Goal: Task Accomplishment & Management: Manage account settings

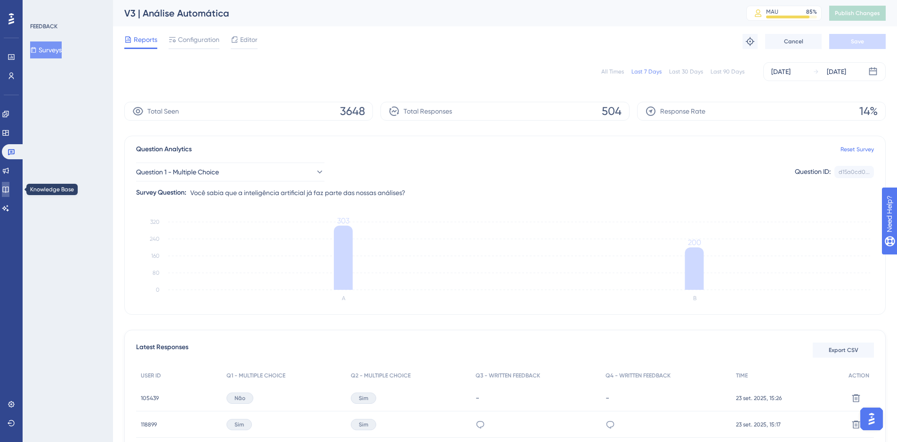
click at [9, 191] on link at bounding box center [6, 189] width 8 height 15
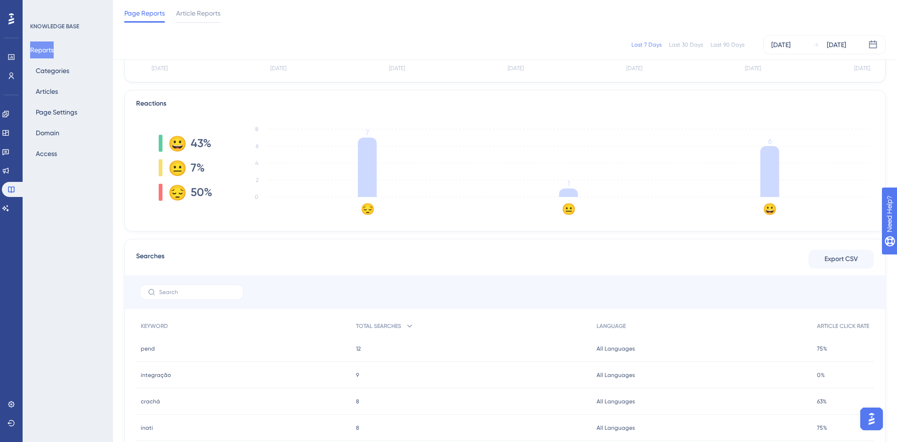
scroll to position [252, 0]
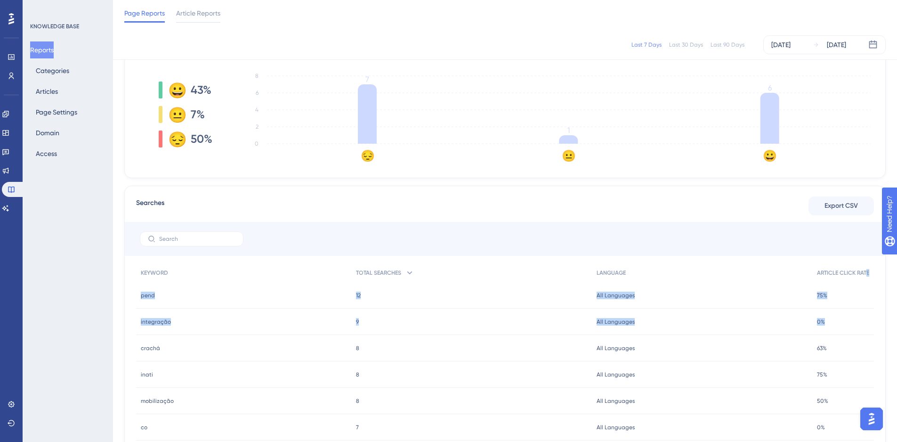
drag, startPoint x: 863, startPoint y: 274, endPoint x: 867, endPoint y: 320, distance: 46.3
click at [867, 320] on div "KEYWORD TOTAL SEARCHES LANGUAGE ARTICLE CLICK RATE pend pend 12 12 All Language…" at bounding box center [505, 404] width 738 height 283
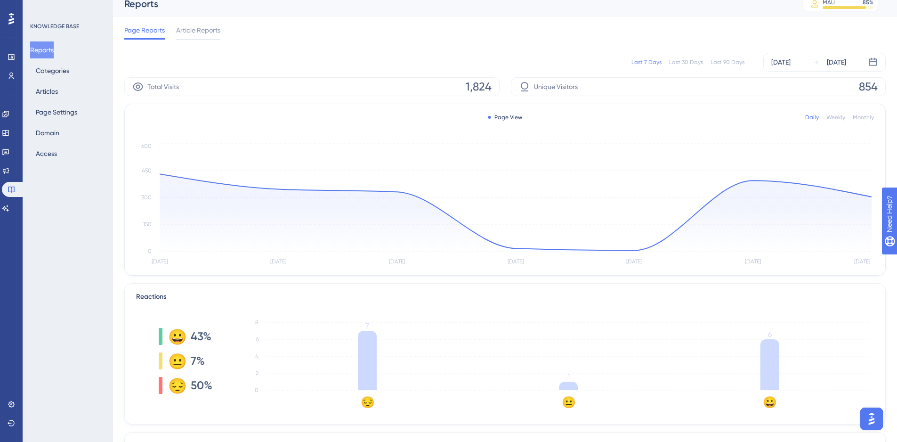
scroll to position [0, 0]
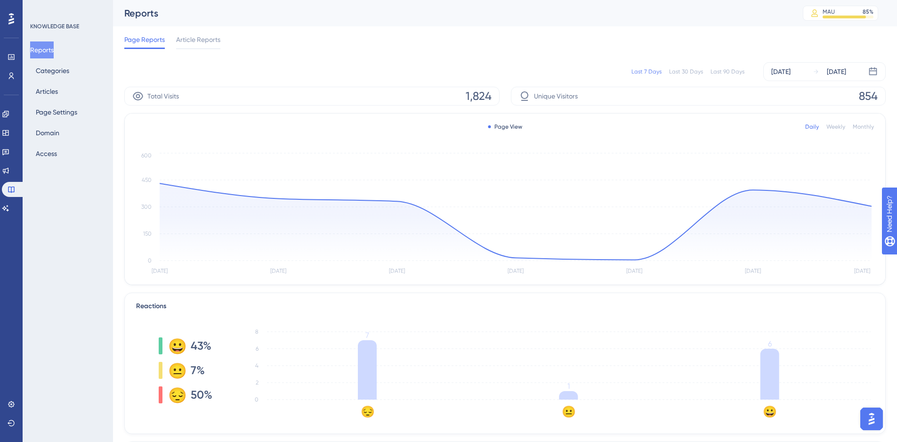
click at [512, 20] on div "Reports MAU 85 % Click to see add-on and upgrade options" at bounding box center [505, 13] width 784 height 26
click at [455, 137] on div "Page View Daily Weekly Monthly Sep 17 Sep 18 Sep 19 Sep 20 Sep 21 Sep 22 Sep 23…" at bounding box center [505, 199] width 761 height 171
click at [55, 88] on button "Articles" at bounding box center [46, 91] width 33 height 17
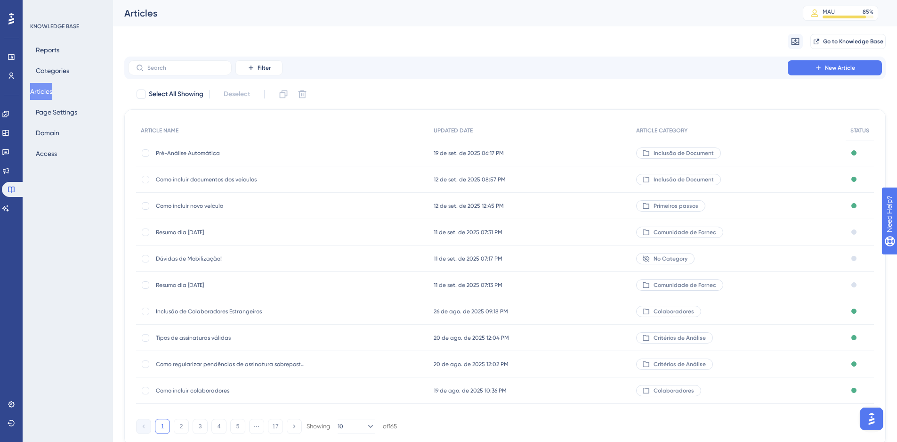
click at [186, 50] on div "Migrate from Go to Knowledge Base" at bounding box center [505, 41] width 762 height 30
click at [179, 65] on input "text" at bounding box center [185, 68] width 76 height 7
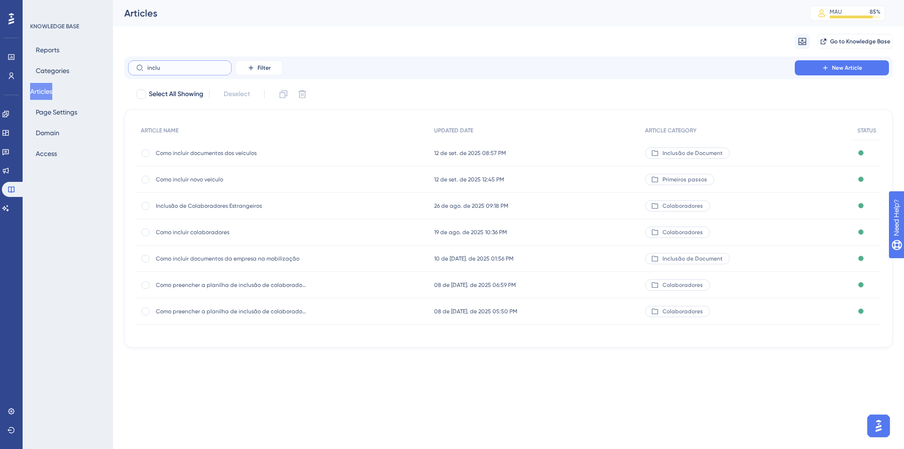
type input "inclu"
click at [192, 257] on span "Como incluir documentos da empresa na mobilização" at bounding box center [231, 259] width 151 height 8
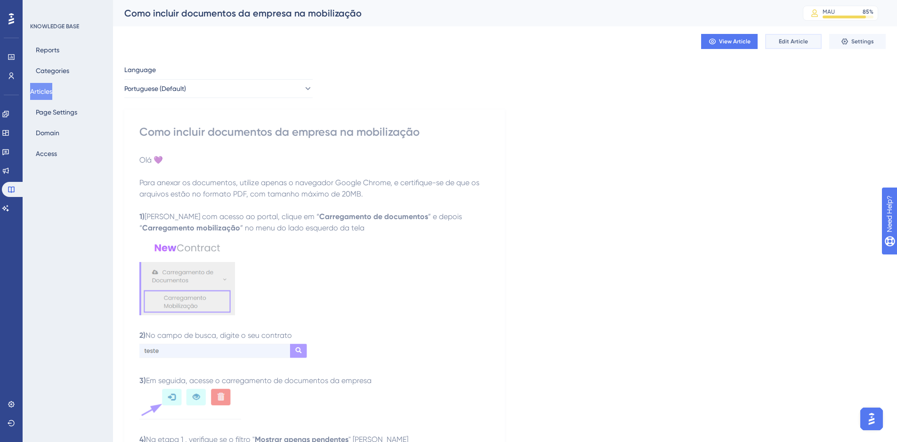
click at [782, 40] on span "Edit Article" at bounding box center [793, 42] width 29 height 8
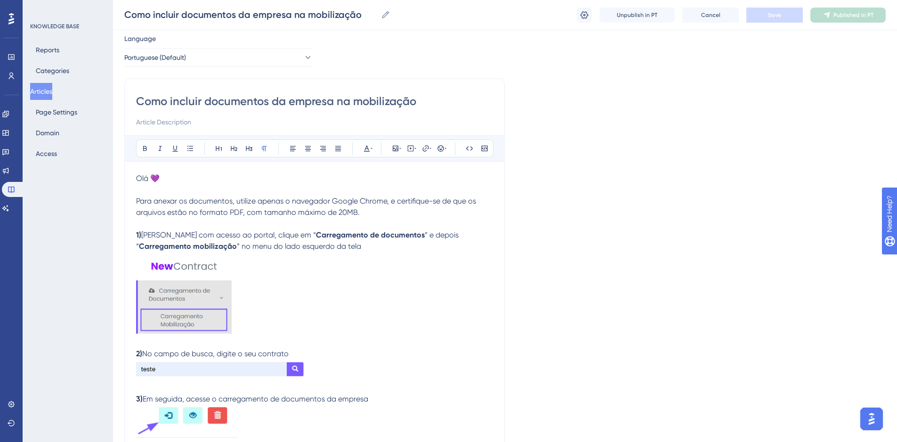
scroll to position [23, 0]
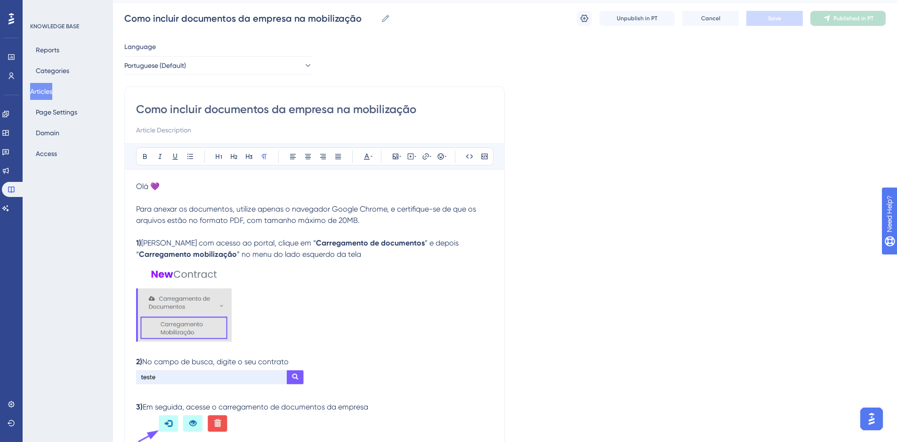
click at [156, 112] on input "Como incluir documentos da empresa na mobilização" at bounding box center [314, 109] width 357 height 15
click at [137, 183] on span "Olá 💜" at bounding box center [148, 186] width 24 height 9
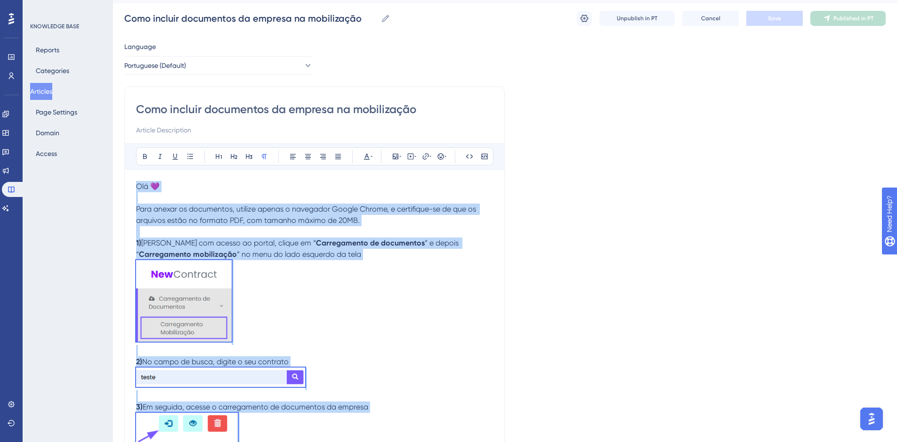
copy div "Olá 💜 Para anexar os documentos, utilize apenas o navegador Google Chrome, e ce…"
click at [46, 92] on button "Articles" at bounding box center [41, 91] width 22 height 17
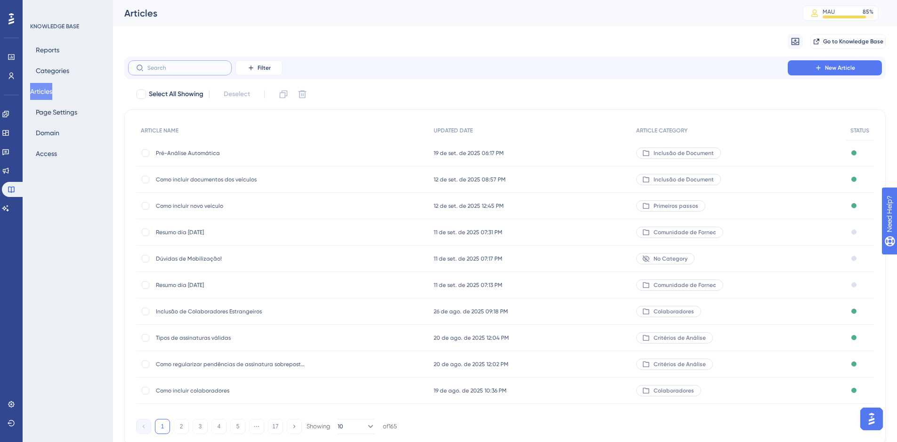
click at [185, 67] on input "text" at bounding box center [185, 68] width 76 height 7
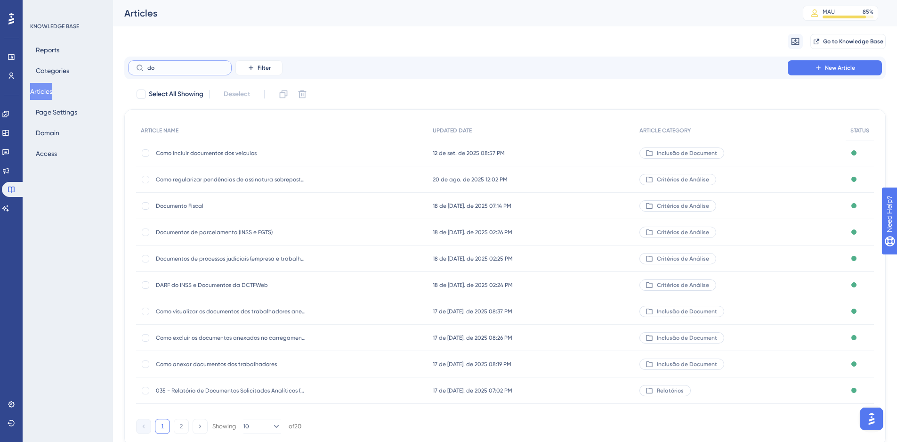
type input "d"
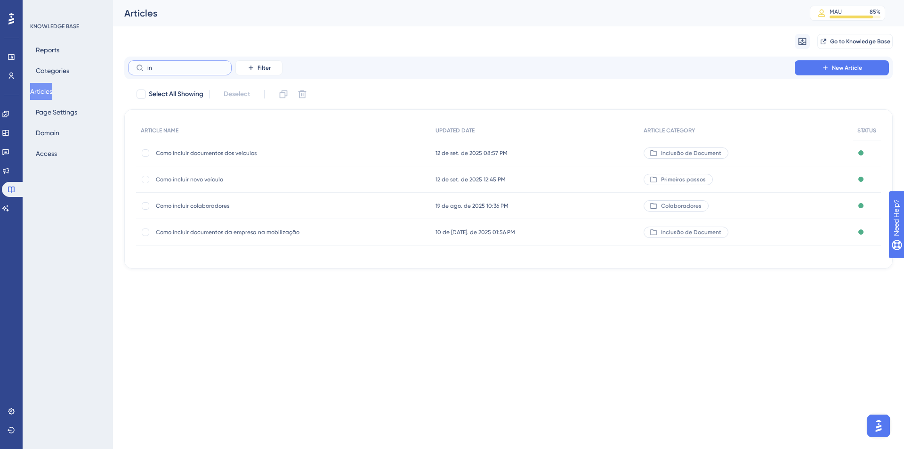
type input "i"
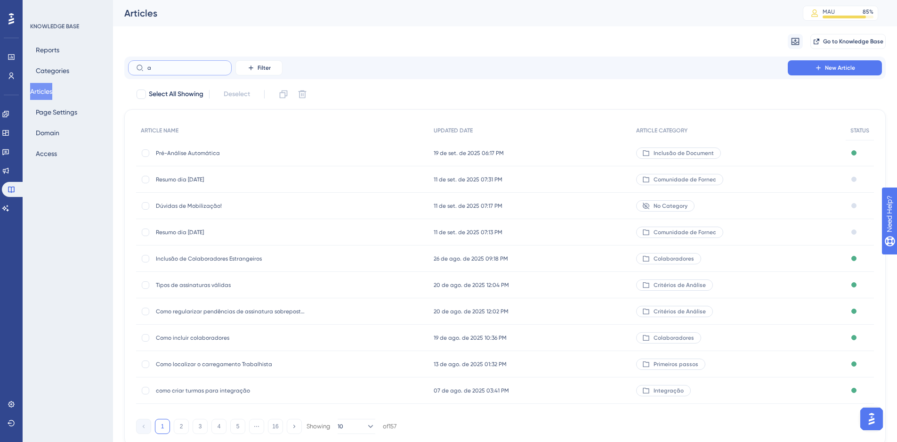
type input "ax"
checkbox input "true"
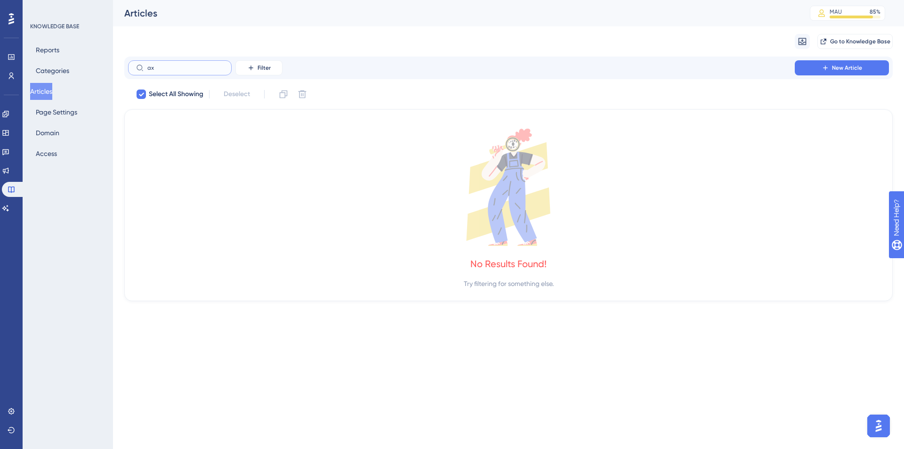
type input "a"
checkbox input "false"
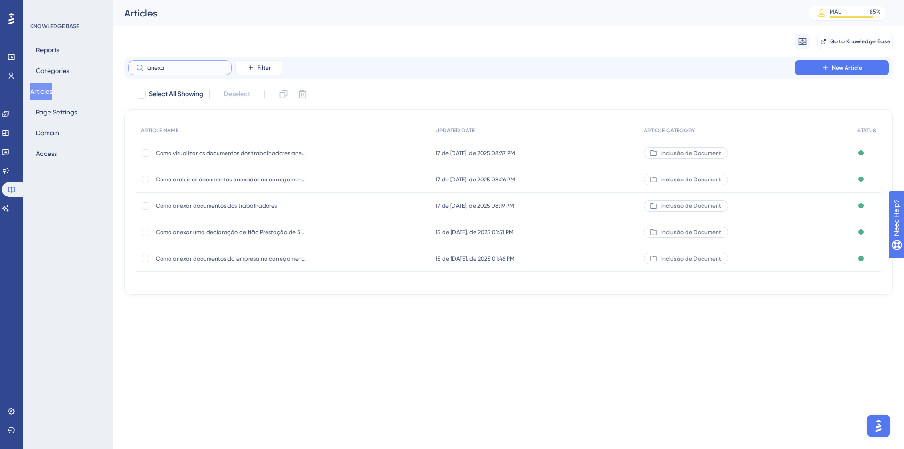
type input "anexa"
click at [212, 209] on span "Como anexar documentos dos trabalhadores" at bounding box center [231, 206] width 151 height 8
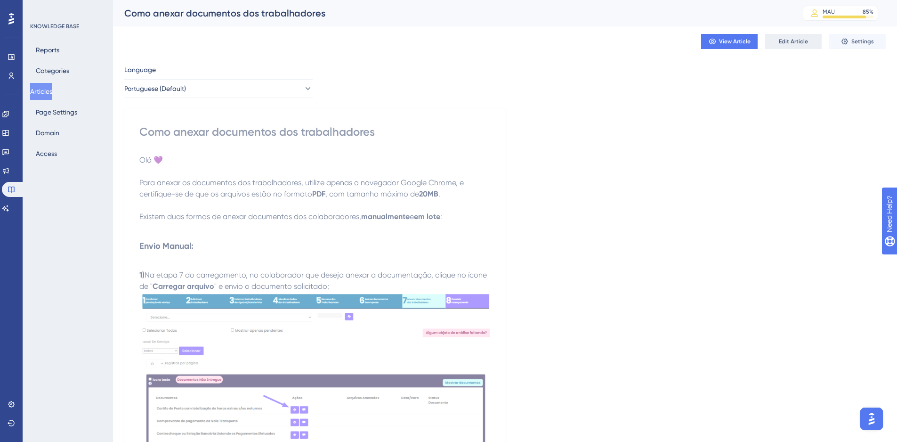
click at [776, 47] on button "Edit Article" at bounding box center [793, 41] width 57 height 15
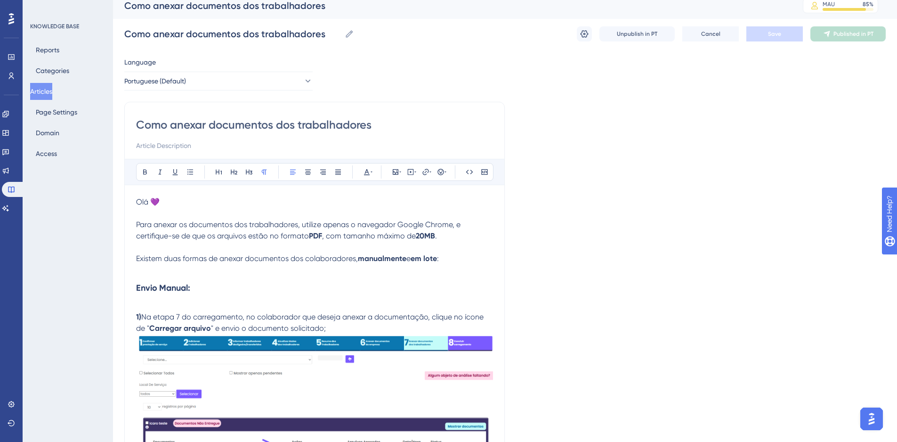
scroll to position [2, 0]
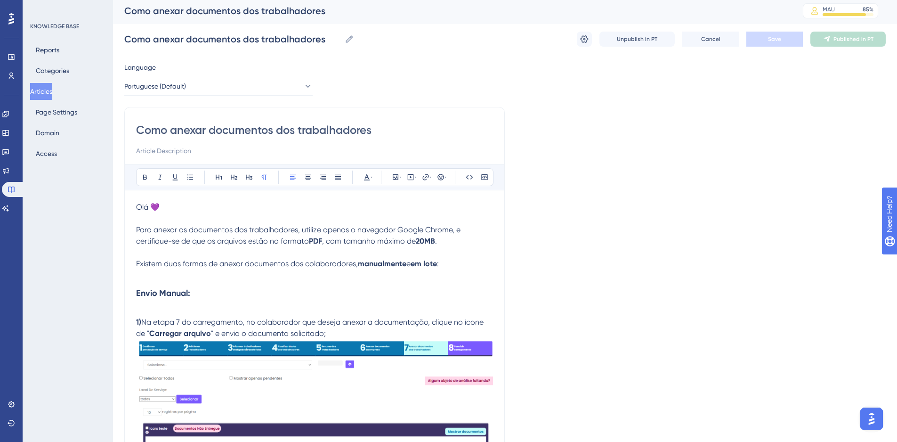
click at [342, 134] on input "Como anexar documentos dos trabalhadores" at bounding box center [314, 129] width 357 height 15
click at [294, 218] on p at bounding box center [314, 218] width 357 height 11
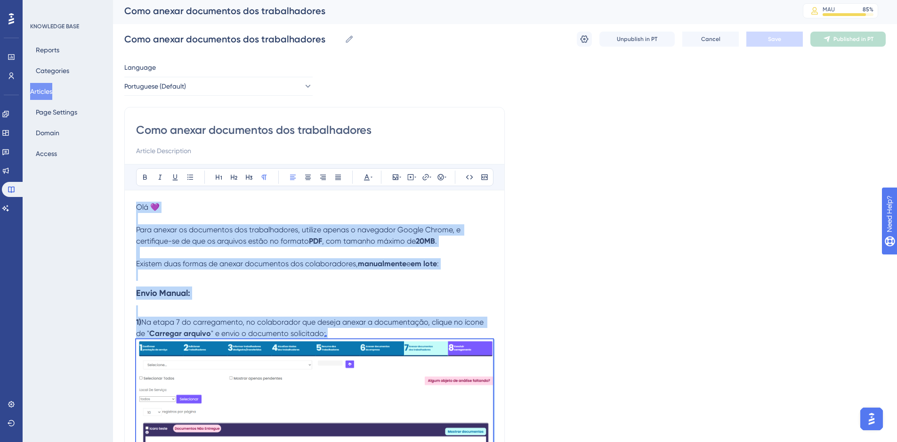
copy div "Olá 💜 Para anexar os documentos dos trabalhadores, utilize apenas o navegador G…"
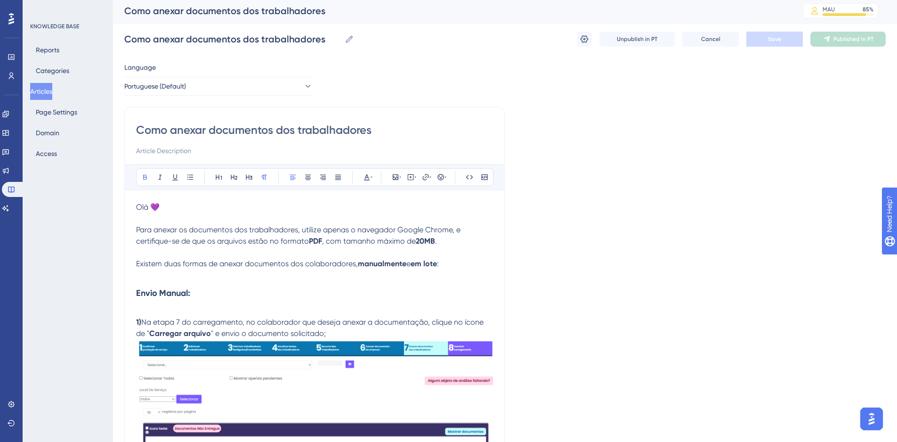
click at [9, 105] on div "Engagement Widgets Feedback Product Updates Knowledge Base AI Assistant" at bounding box center [11, 149] width 19 height 132
click at [8, 113] on icon at bounding box center [5, 114] width 6 height 6
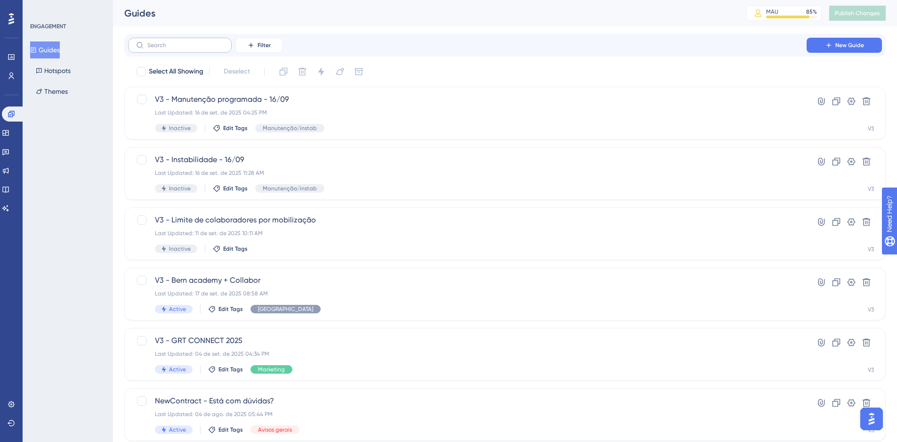
click at [155, 51] on label at bounding box center [180, 45] width 104 height 15
click at [155, 49] on input "text" at bounding box center [185, 45] width 76 height 7
click at [262, 42] on span "Filter" at bounding box center [264, 45] width 13 height 8
click at [264, 66] on div "Tags Tags" at bounding box center [268, 72] width 39 height 19
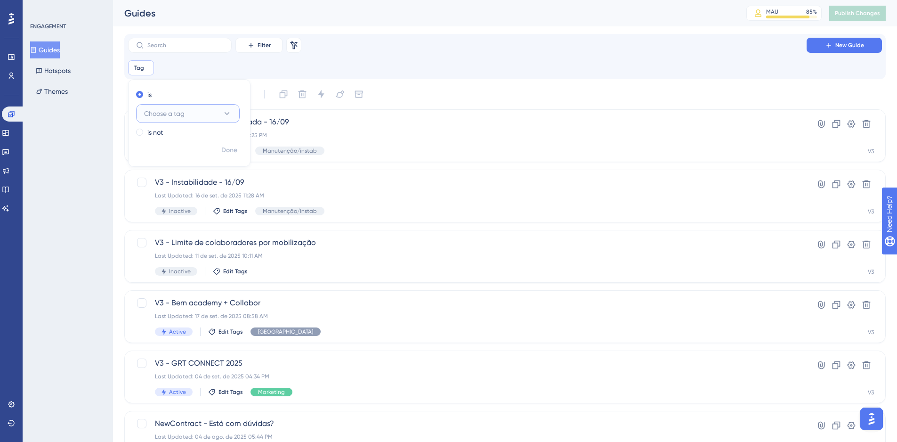
click at [215, 115] on button "Choose a tag" at bounding box center [188, 113] width 104 height 19
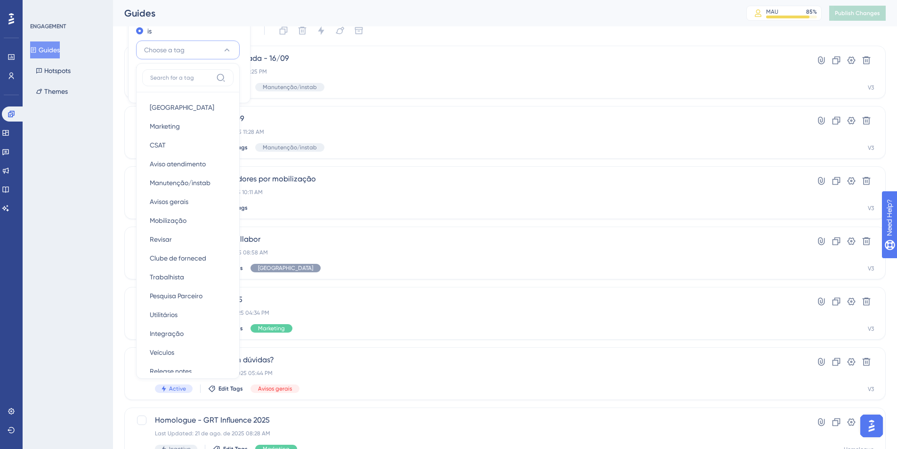
scroll to position [33, 0]
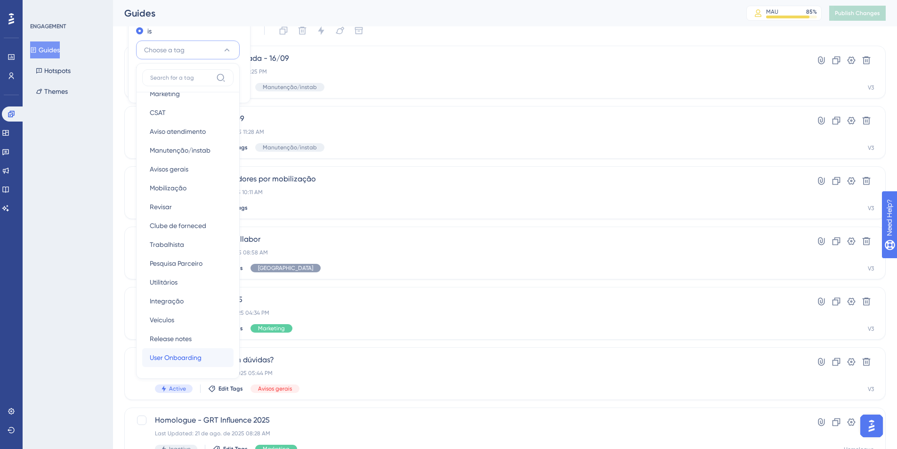
click at [201, 356] on span "User Onboarding" at bounding box center [176, 357] width 52 height 11
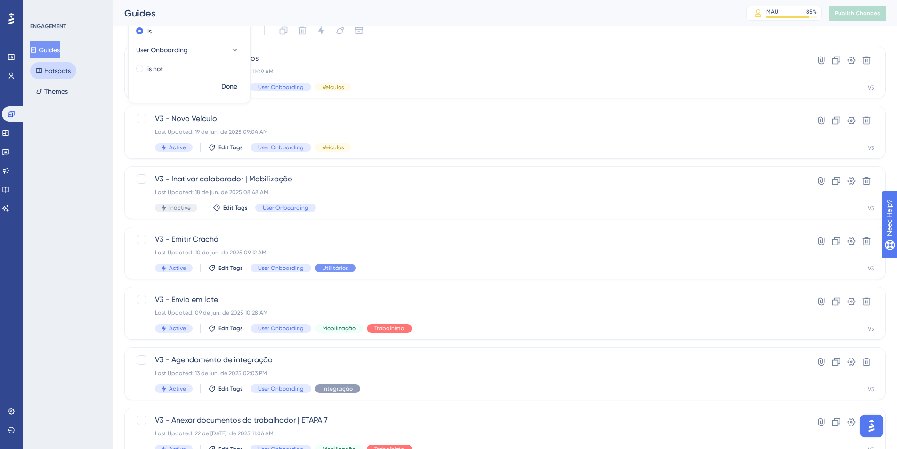
click at [50, 67] on button "Hotspots" at bounding box center [53, 70] width 46 height 17
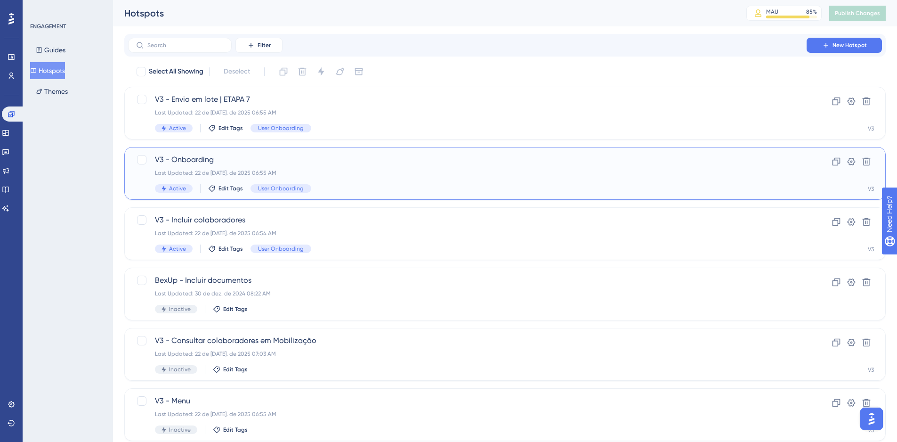
click at [218, 177] on div "V3 - Onboarding Last Updated: 22 de jul. de 2025 06:55 AM Active Edit Tags User…" at bounding box center [467, 173] width 625 height 39
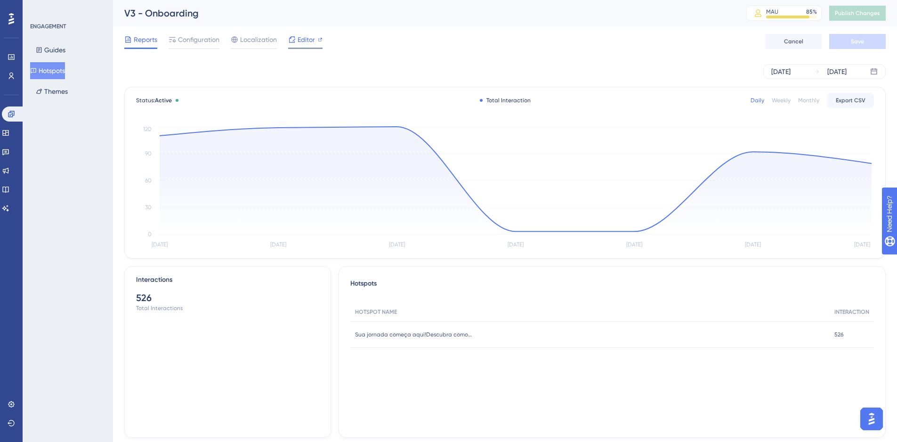
click at [289, 42] on icon at bounding box center [292, 40] width 8 height 8
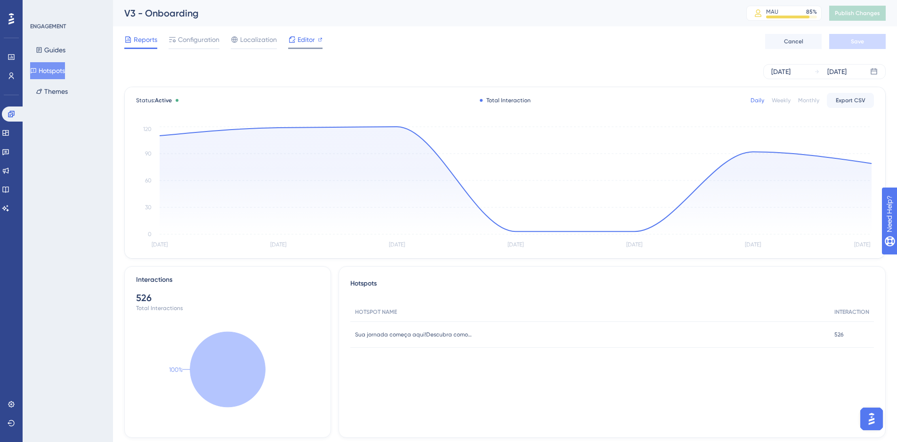
click at [300, 45] on div "Editor" at bounding box center [305, 41] width 34 height 15
click at [848, 16] on span "Publish Changes" at bounding box center [857, 13] width 45 height 8
click at [191, 37] on span "Configuration" at bounding box center [198, 39] width 41 height 11
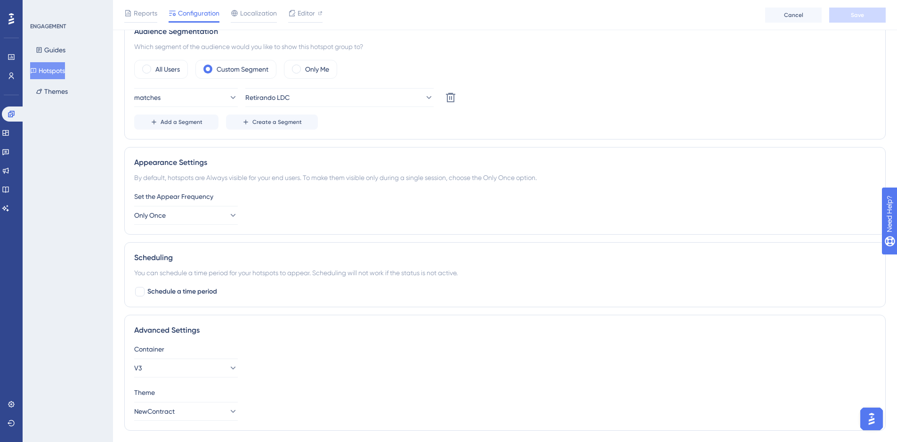
scroll to position [317, 0]
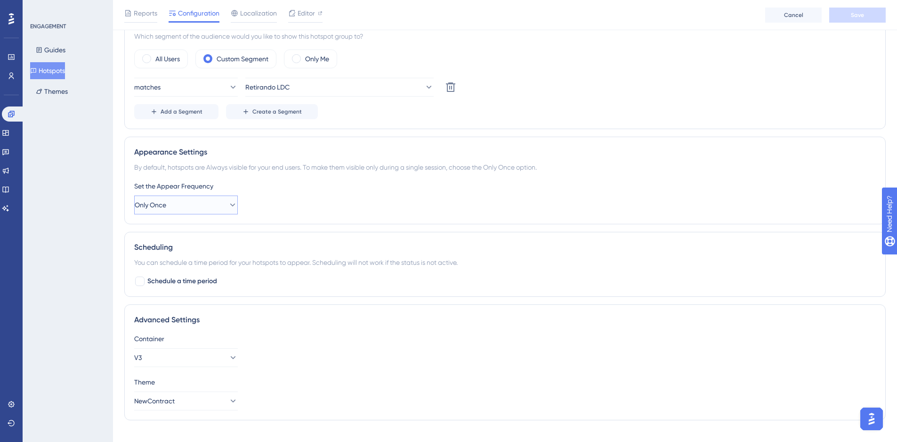
click at [228, 198] on button "Only Once" at bounding box center [186, 204] width 104 height 19
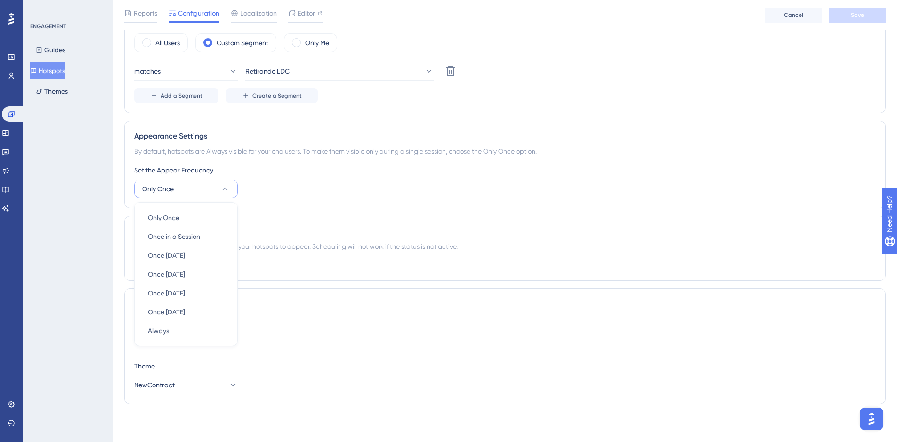
click at [293, 188] on div "Set the Appear Frequency Only Once Only Once Only Once Once in a Session Once i…" at bounding box center [505, 181] width 742 height 34
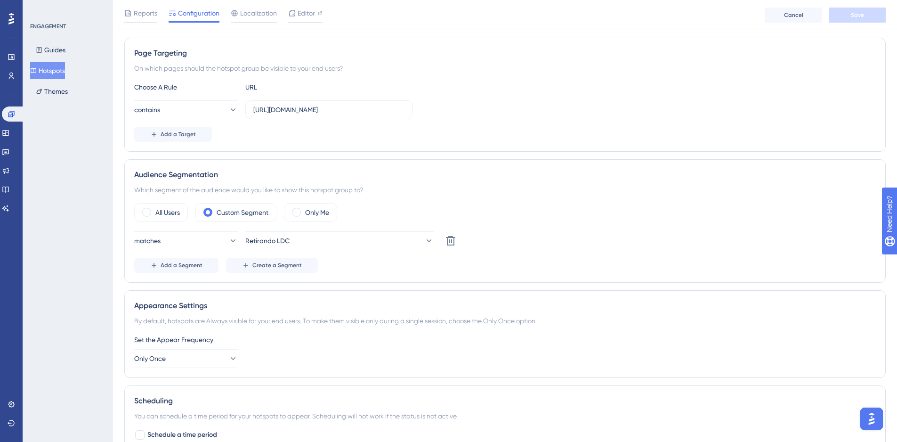
scroll to position [144, 0]
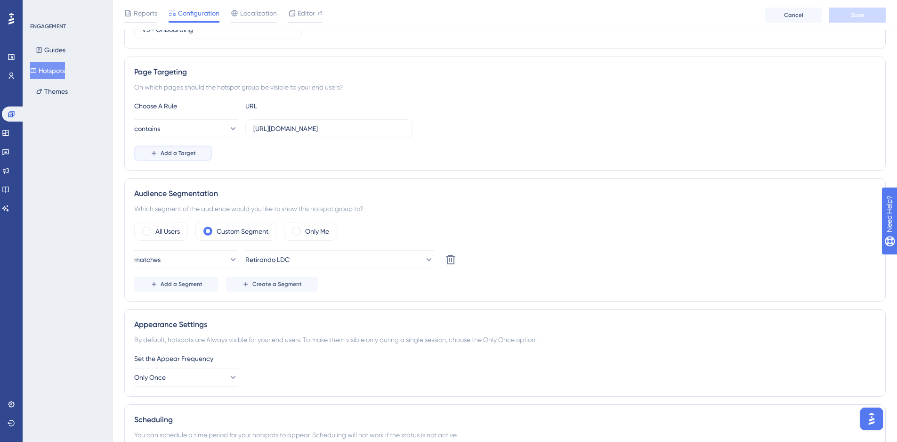
click at [164, 158] on button "Add a Target" at bounding box center [173, 153] width 78 height 15
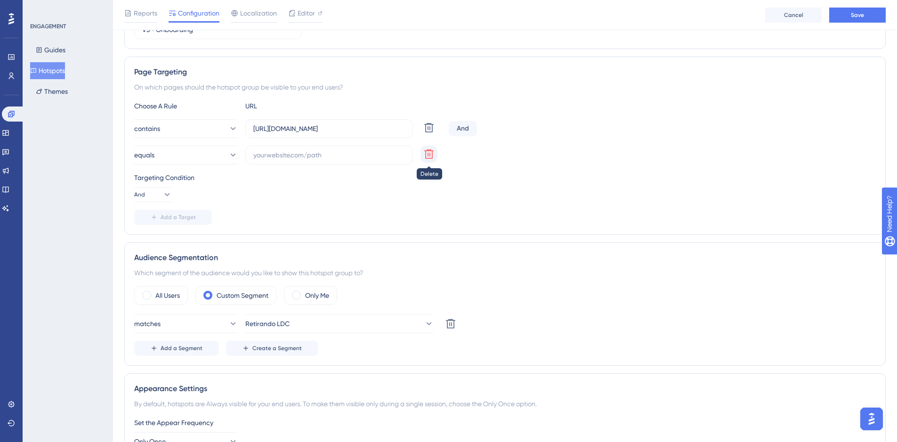
click at [431, 156] on icon at bounding box center [428, 153] width 11 height 11
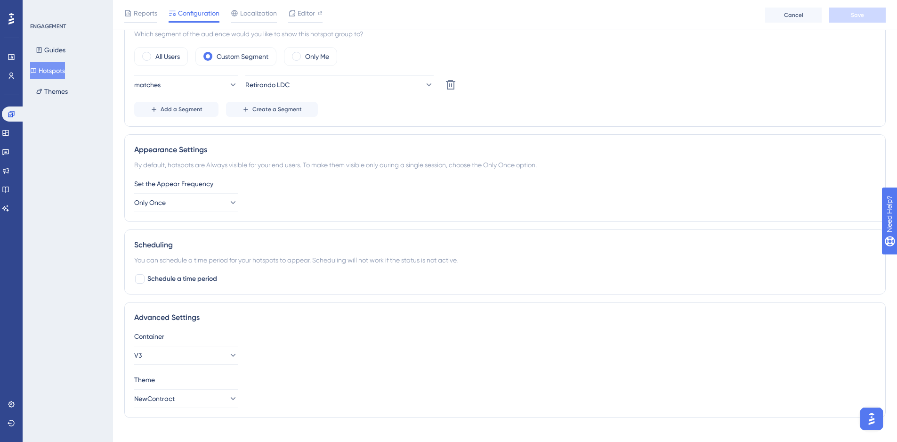
scroll to position [333, 0]
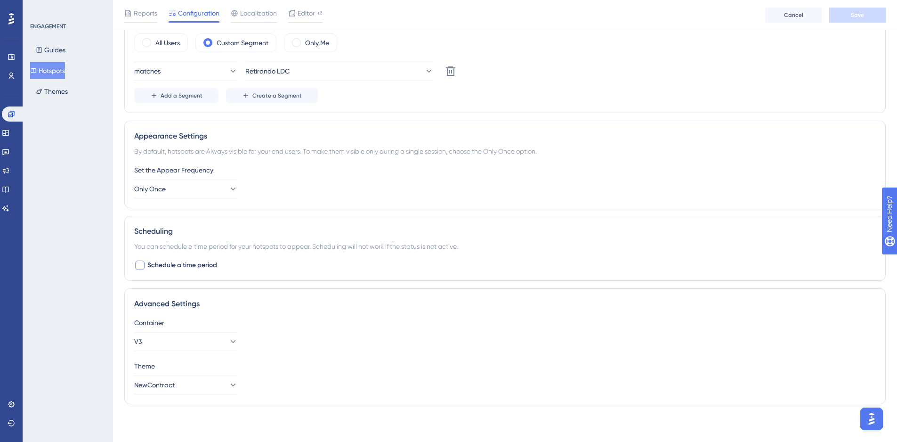
click at [143, 269] on div at bounding box center [139, 264] width 9 height 9
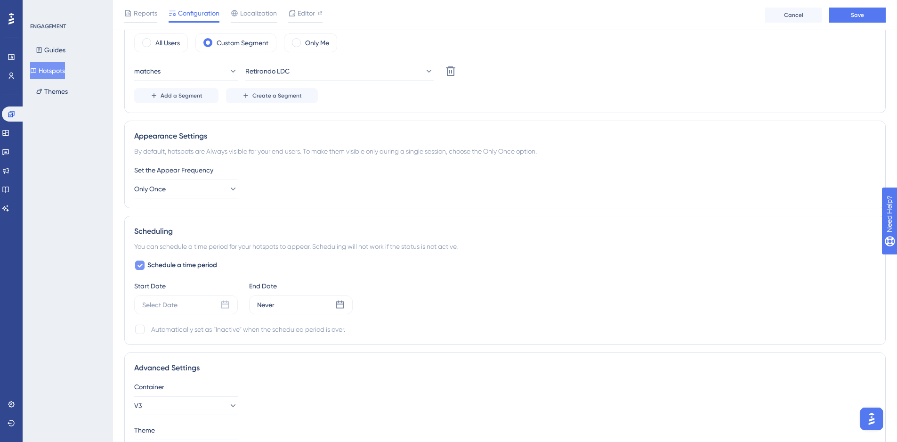
click at [143, 269] on div at bounding box center [139, 264] width 9 height 9
checkbox input "false"
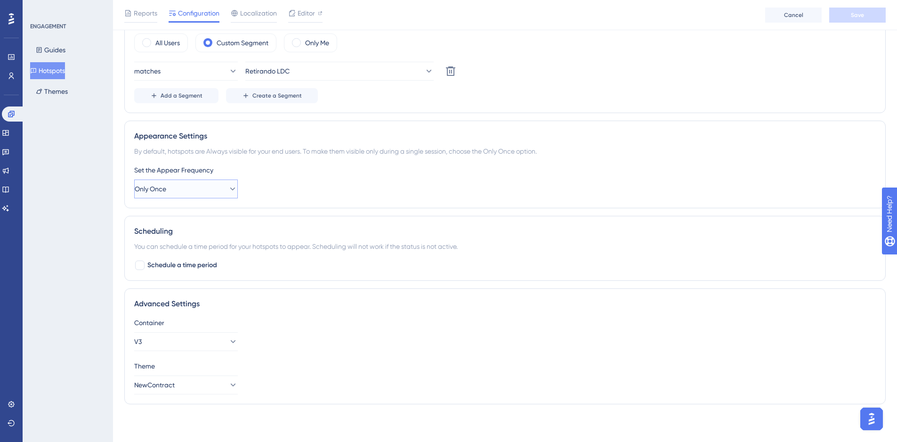
click at [174, 191] on button "Only Once" at bounding box center [186, 188] width 104 height 19
click at [172, 237] on span "Once in a Session" at bounding box center [174, 236] width 52 height 11
click at [166, 193] on span "Once in a Session" at bounding box center [161, 188] width 52 height 11
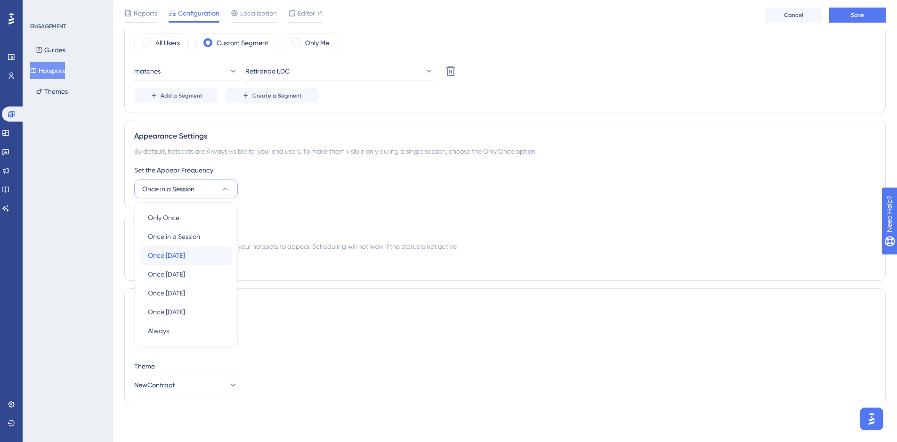
click at [166, 261] on div "Once in 1 day Once in 1 day" at bounding box center [186, 255] width 76 height 19
click at [171, 189] on span "Once in 1 day" at bounding box center [153, 188] width 37 height 11
click at [167, 212] on span "Only Once" at bounding box center [164, 217] width 32 height 11
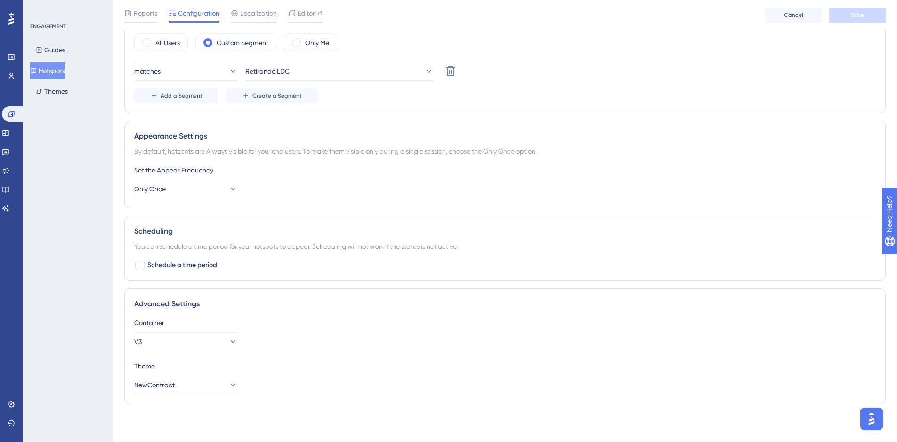
click at [117, 198] on div "Performance Users Engagement Widgets Feedback Product Updates Knowledge Base AI…" at bounding box center [505, 46] width 784 height 759
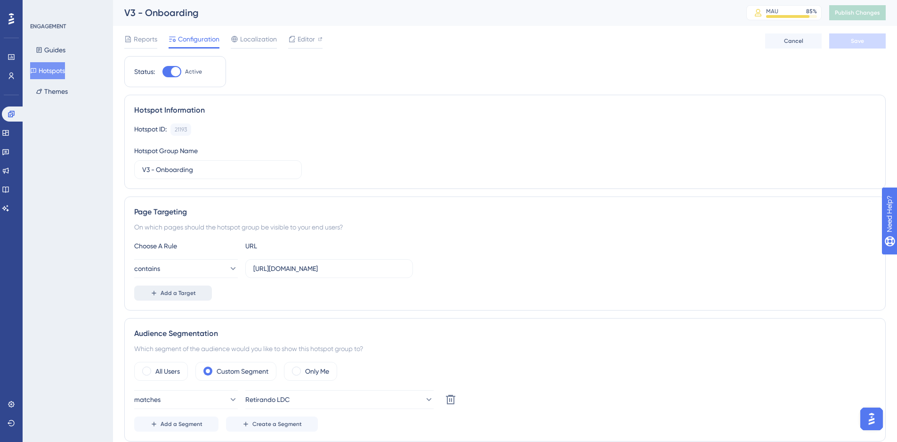
scroll to position [0, 0]
click at [293, 41] on icon at bounding box center [292, 39] width 6 height 6
